Goal: Information Seeking & Learning: Learn about a topic

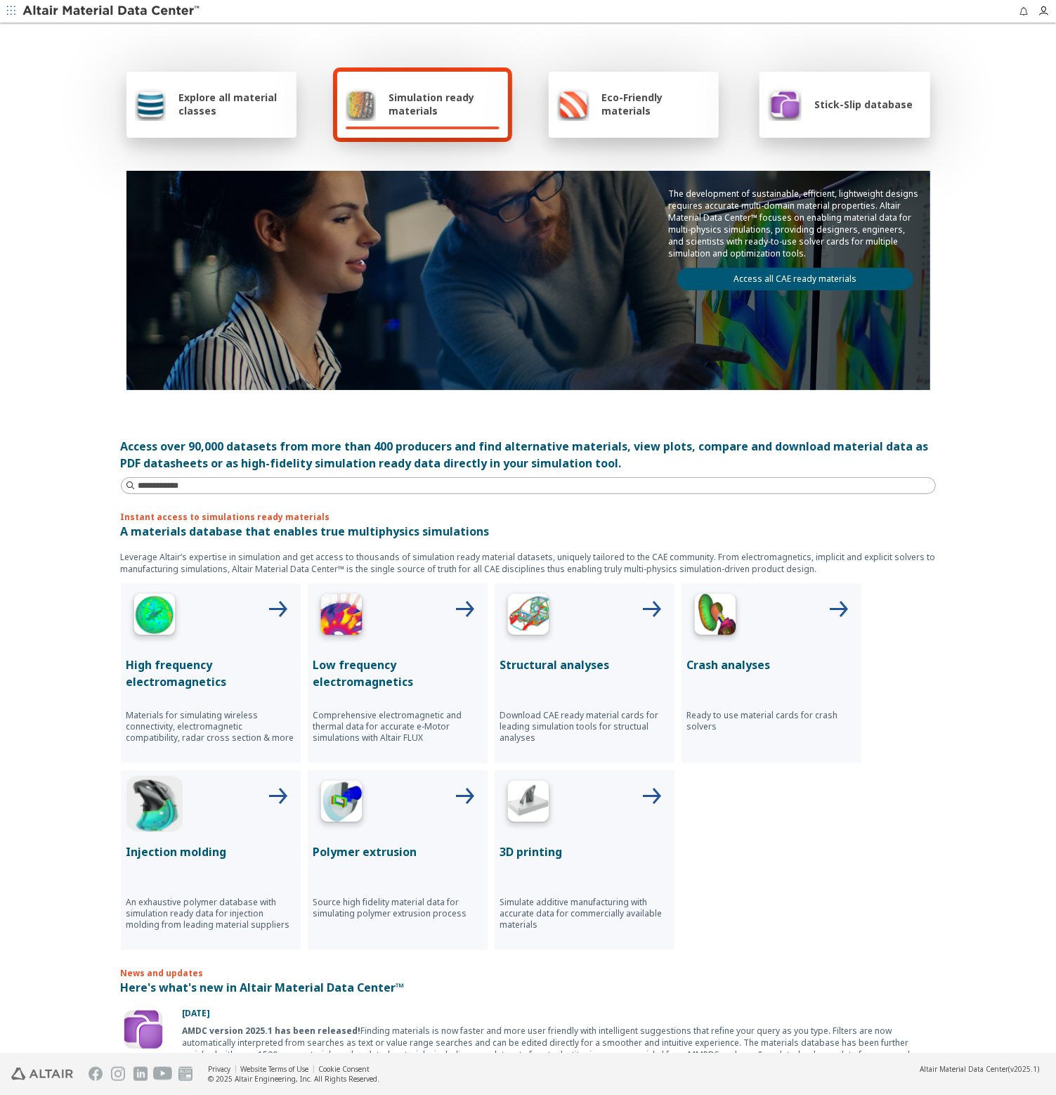
click at [212, 116] on span "Explore all material classes" at bounding box center [234, 104] width 110 height 27
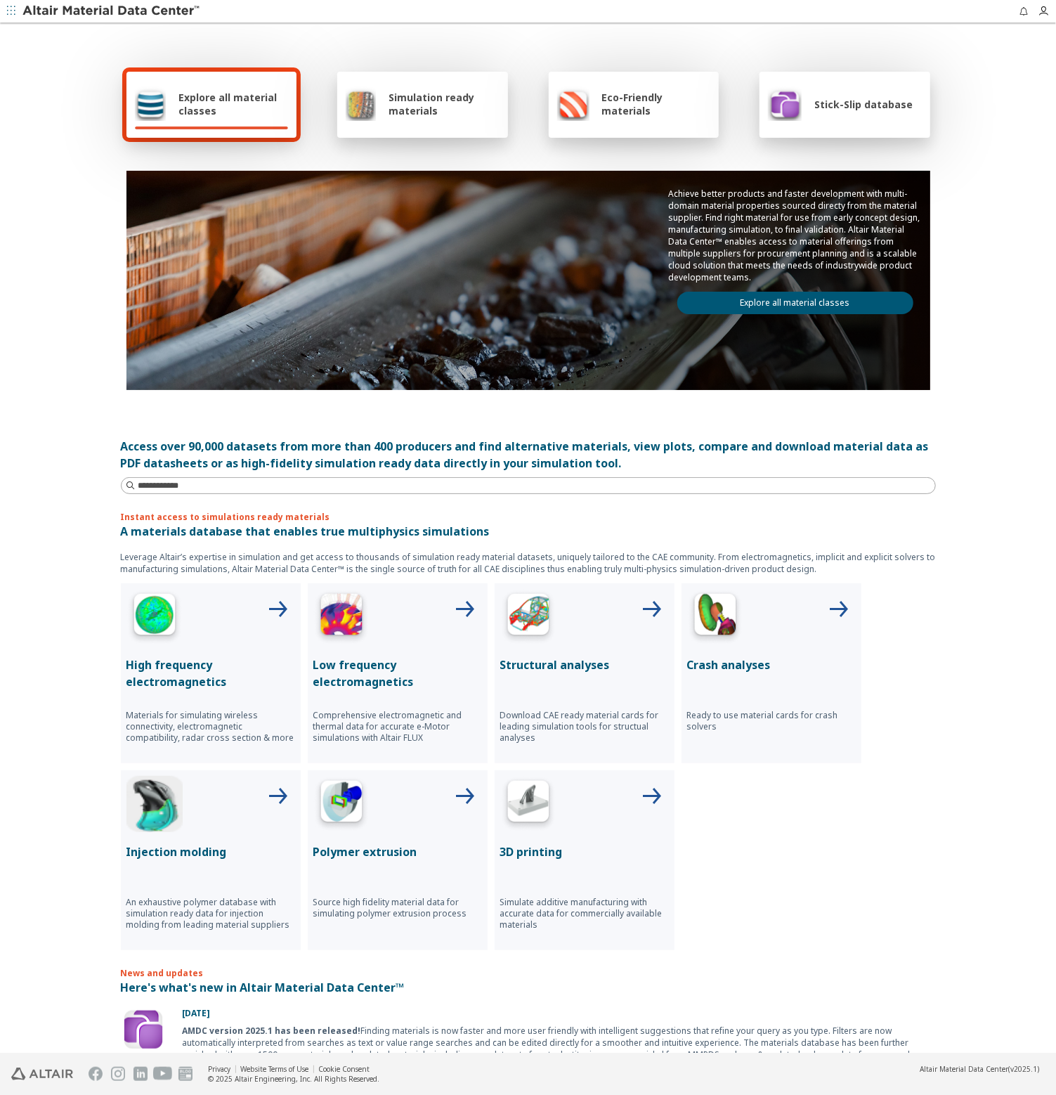
click at [737, 296] on link "Explore all material classes" at bounding box center [796, 303] width 236 height 22
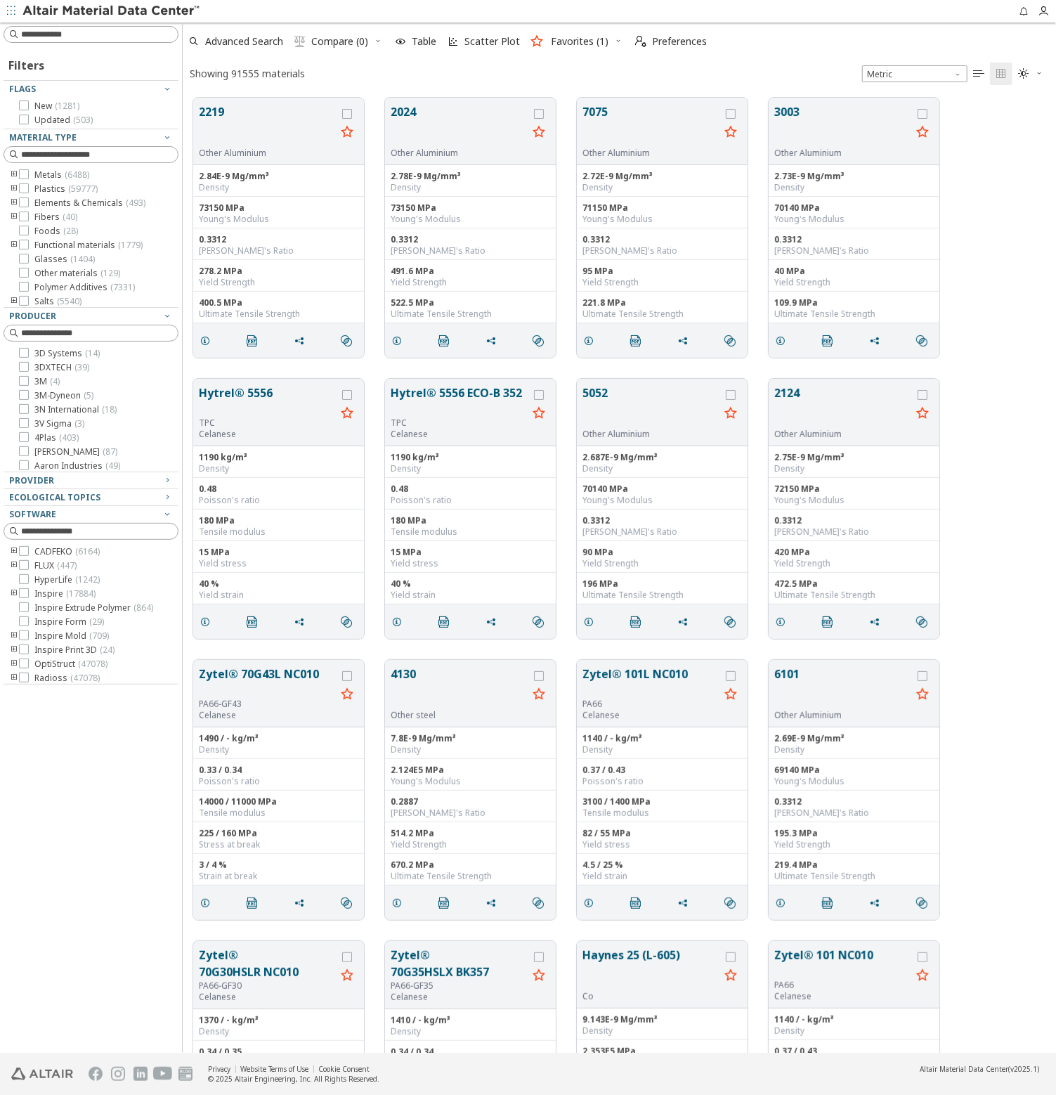
scroll to position [954, 862]
click at [108, 36] on input at bounding box center [99, 34] width 157 height 14
type input "*****"
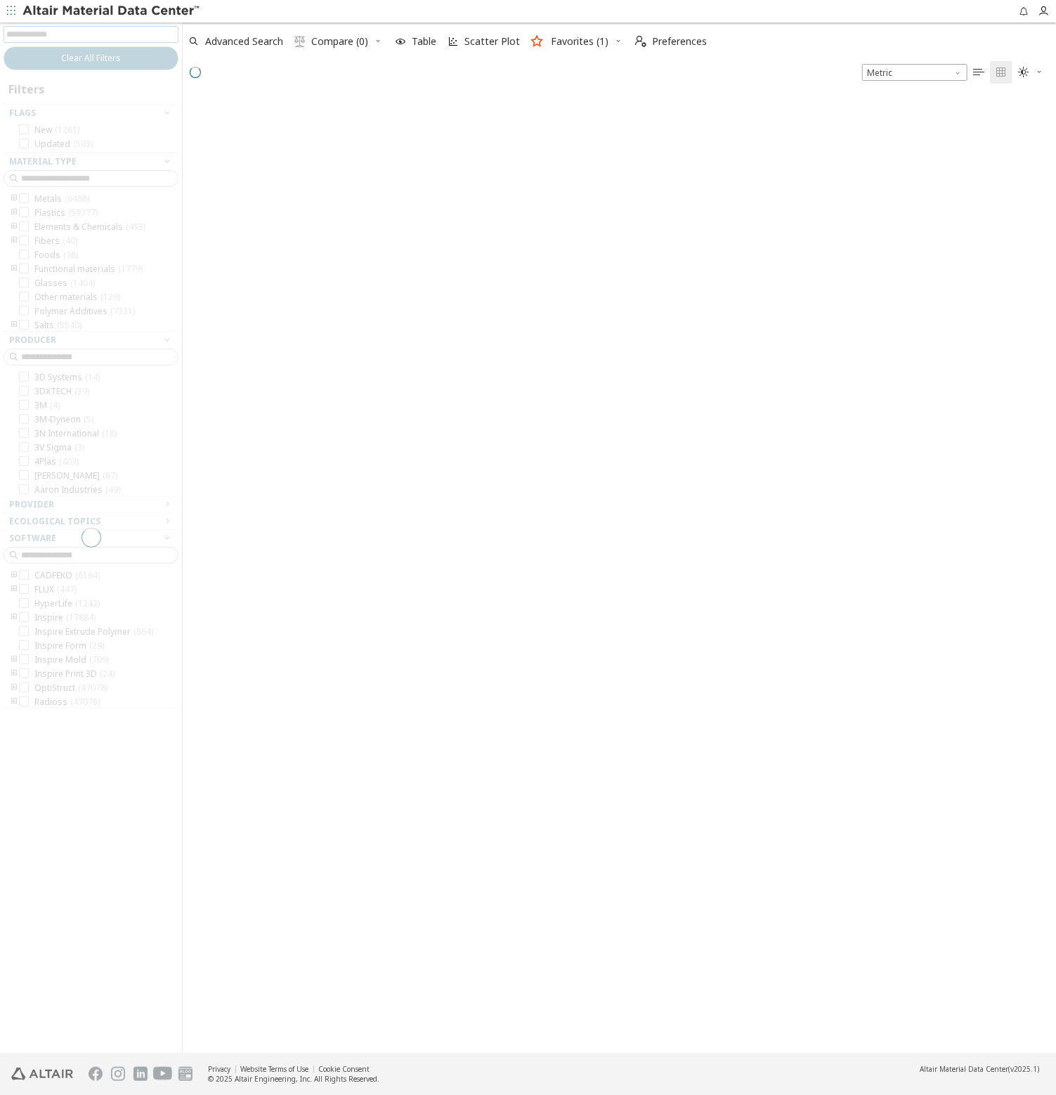
scroll to position [953, 862]
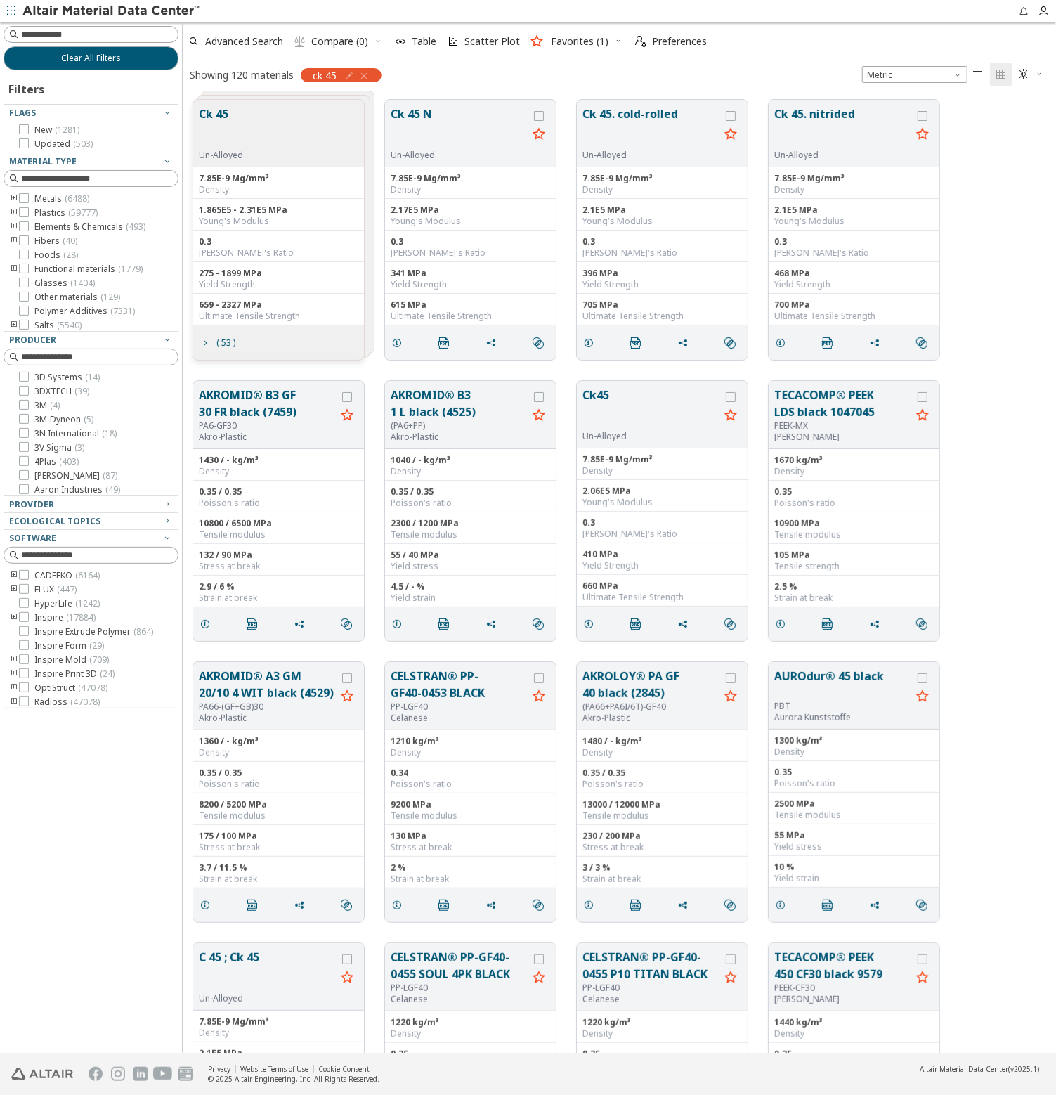
click at [14, 197] on icon "toogle group" at bounding box center [14, 198] width 10 height 11
click at [12, 198] on icon "toogle group" at bounding box center [14, 198] width 10 height 11
click at [11, 199] on icon "toogle group" at bounding box center [14, 198] width 10 height 11
click at [30, 198] on label "Metals ( 6488 )" at bounding box center [54, 198] width 70 height 11
